Goal: Check status: Check status

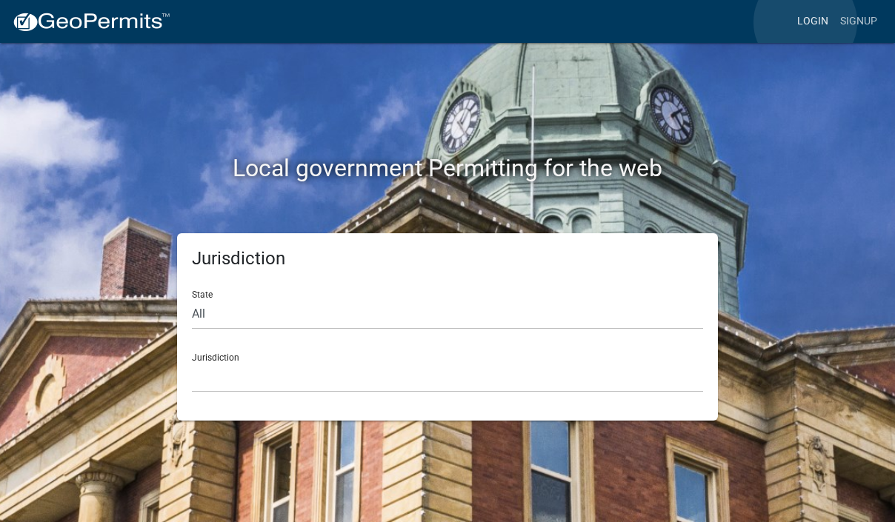
click at [805, 22] on link "Login" at bounding box center [812, 21] width 43 height 28
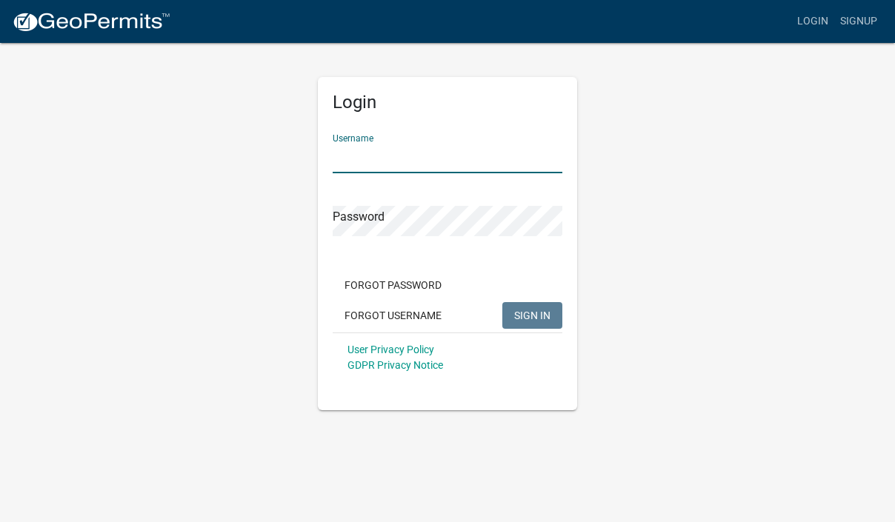
click at [364, 159] on input "Username" at bounding box center [448, 158] width 230 height 30
type input "ACORDOVA12"
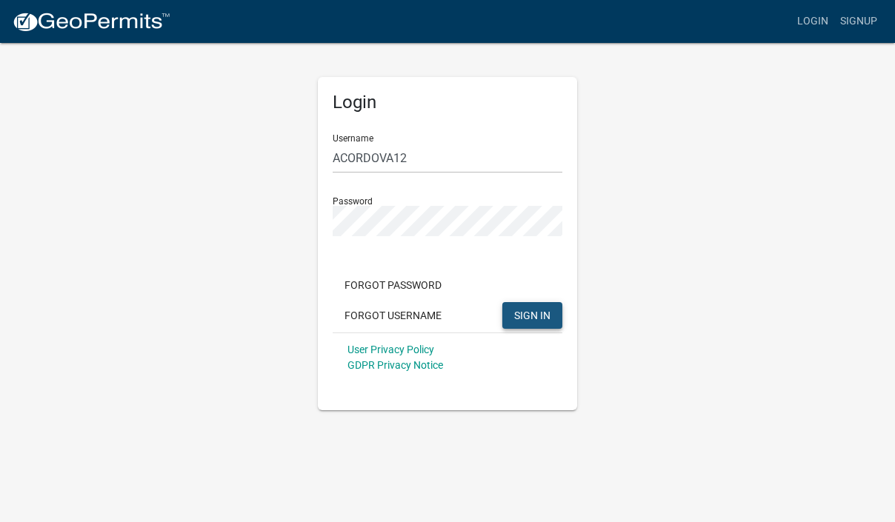
click at [527, 310] on span "SIGN IN" at bounding box center [532, 315] width 36 height 12
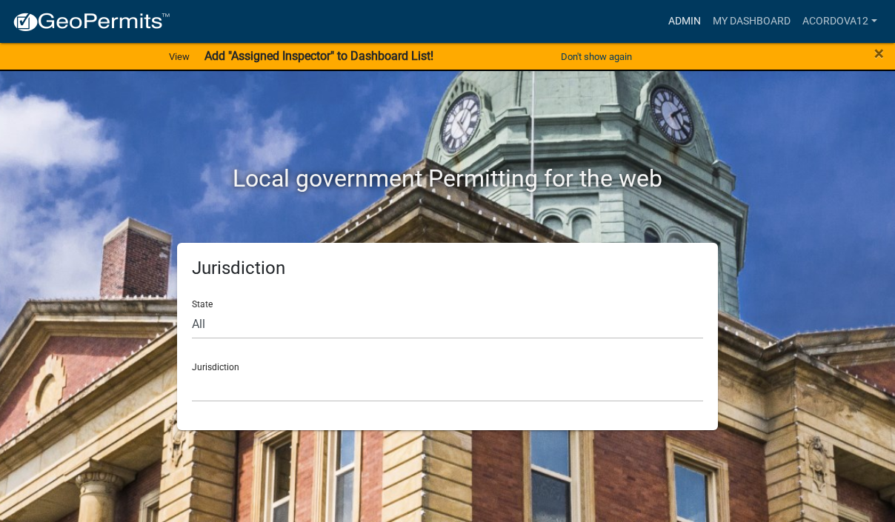
click at [685, 18] on link "Admin" at bounding box center [684, 21] width 44 height 28
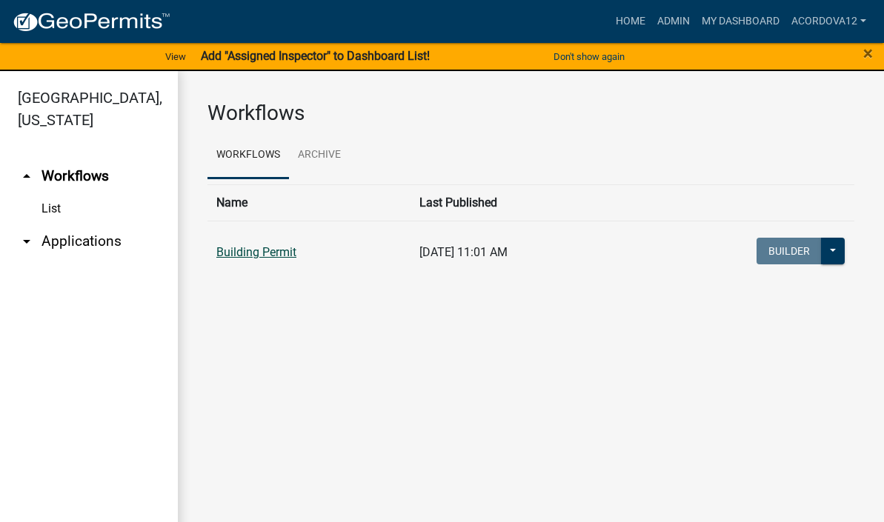
click at [261, 253] on link "Building Permit" at bounding box center [256, 252] width 80 height 14
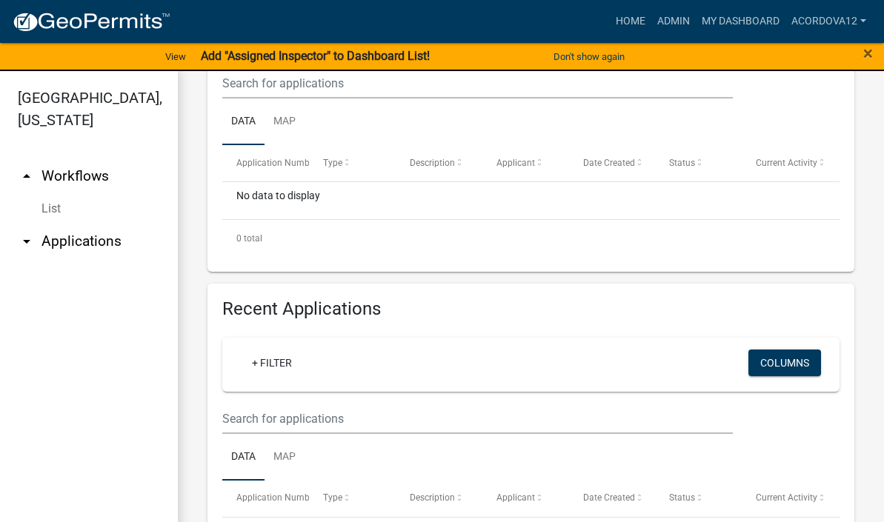
scroll to position [370, 0]
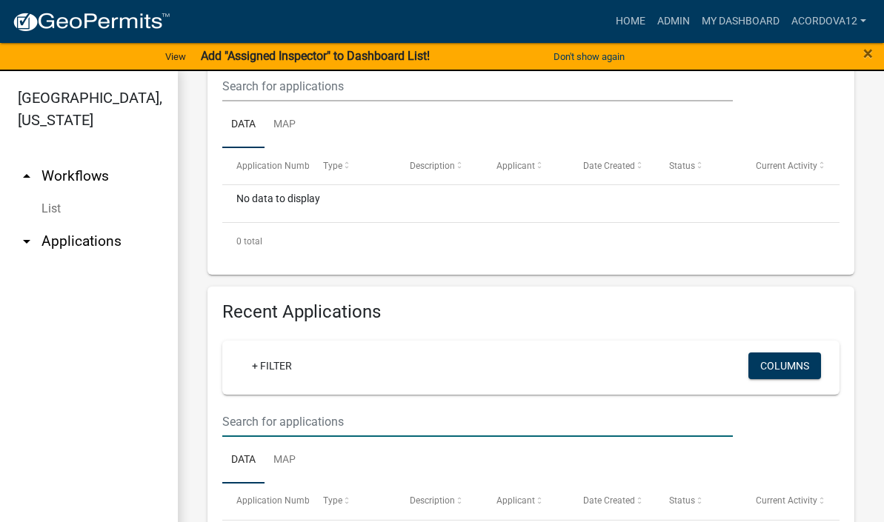
click at [254, 424] on input "text" at bounding box center [477, 422] width 510 height 30
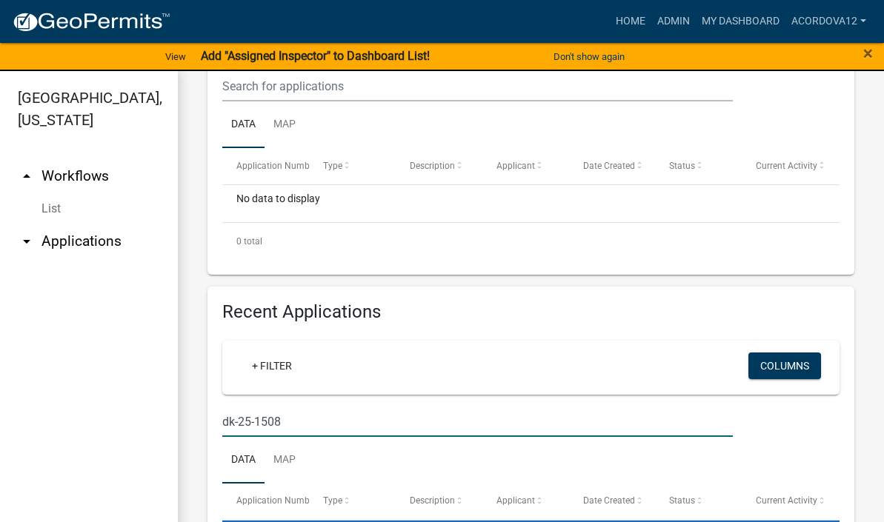
type input "dk-25-1508"
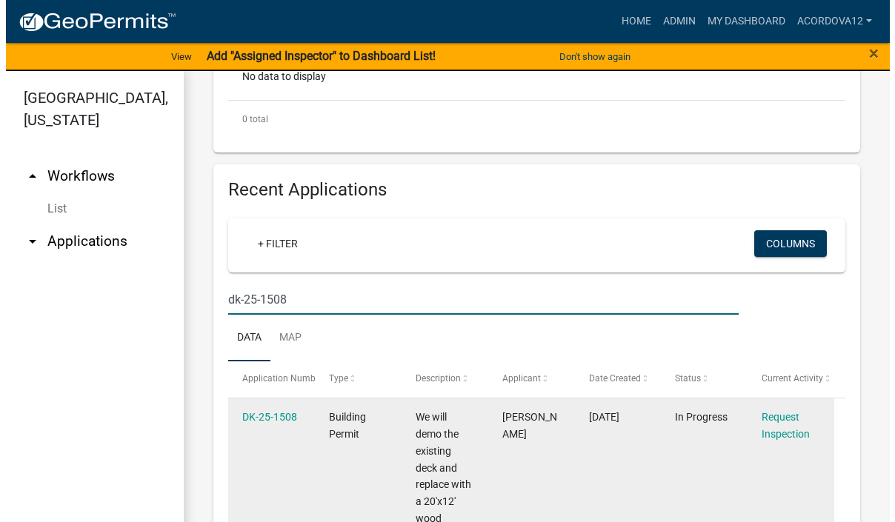
scroll to position [519, 0]
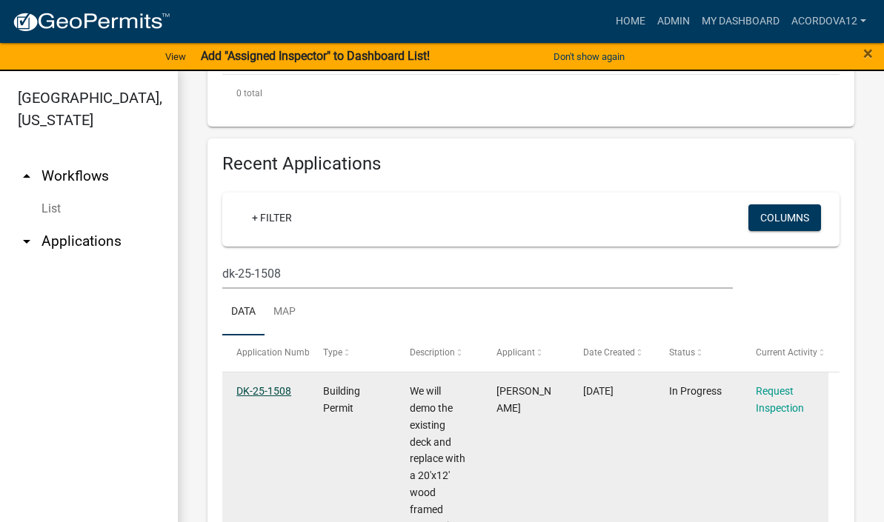
click at [279, 387] on link "DK-25-1508" at bounding box center [263, 391] width 55 height 12
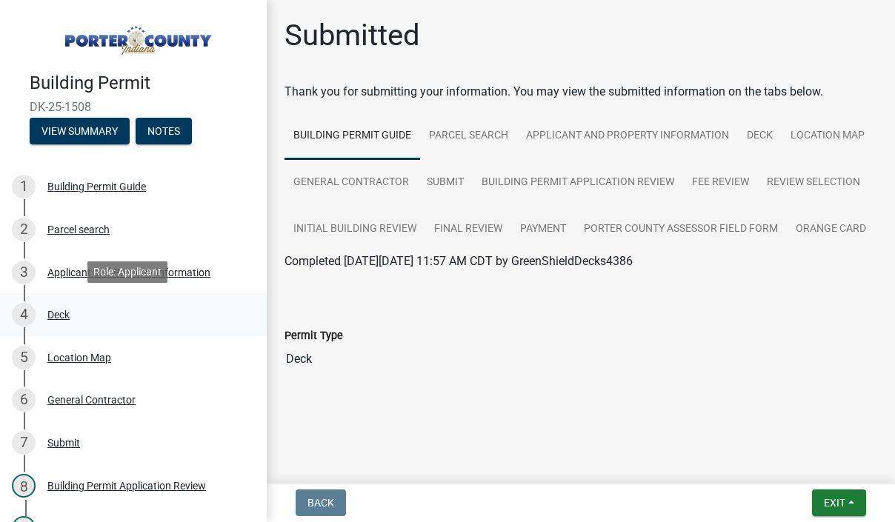
click at [70, 324] on div "4 Deck" at bounding box center [127, 315] width 231 height 24
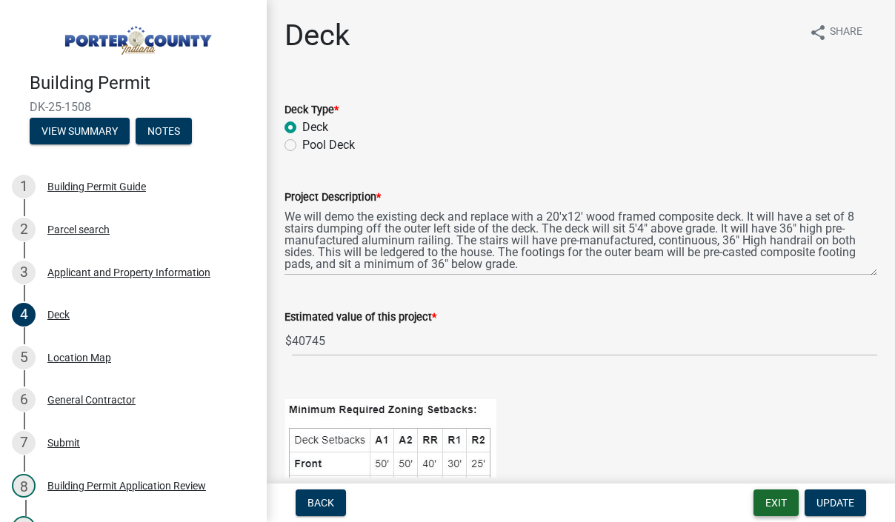
click at [770, 504] on button "Exit" at bounding box center [775, 503] width 45 height 27
